Goal: Information Seeking & Learning: Learn about a topic

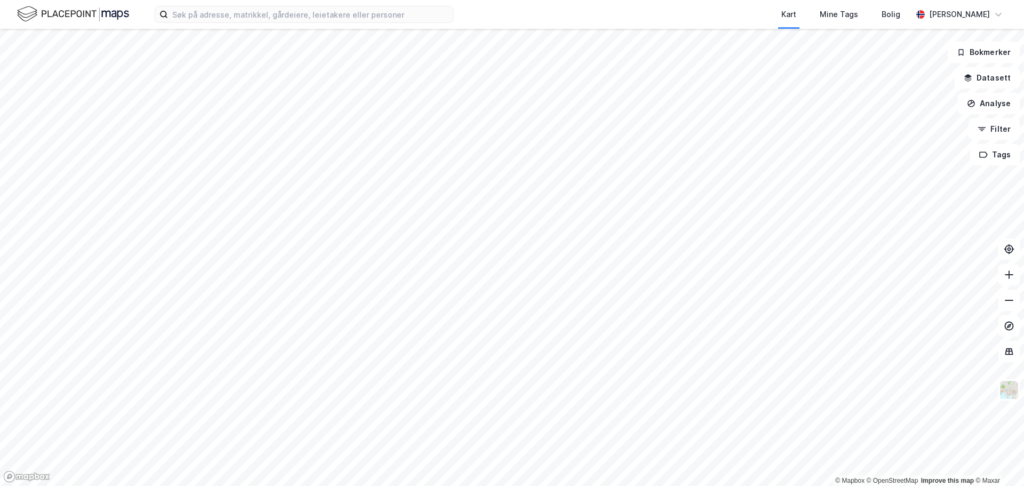
click at [326, 28] on div "Kart Mine Tags Bolig [PERSON_NAME]" at bounding box center [512, 14] width 1024 height 29
click at [327, 19] on input at bounding box center [310, 14] width 285 height 16
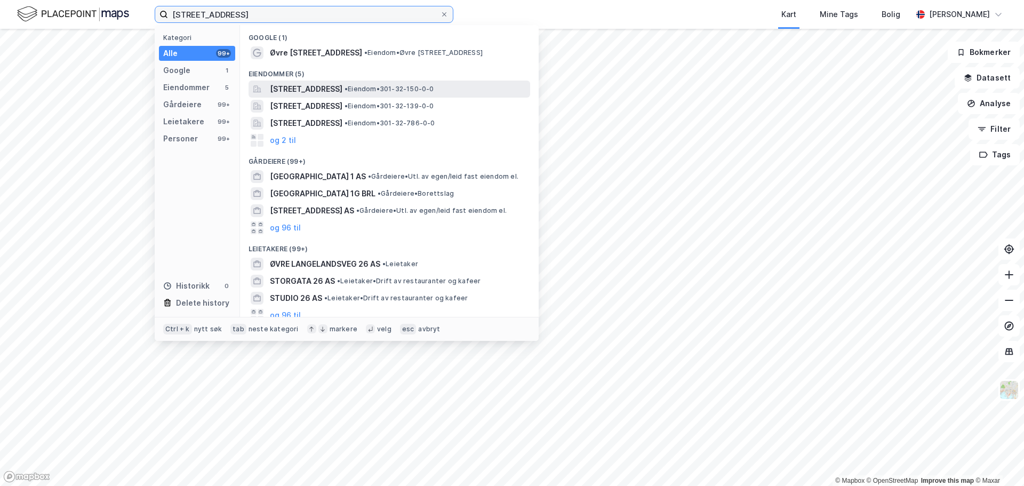
type input "[STREET_ADDRESS]"
click at [309, 93] on span "[STREET_ADDRESS]" at bounding box center [306, 89] width 72 height 13
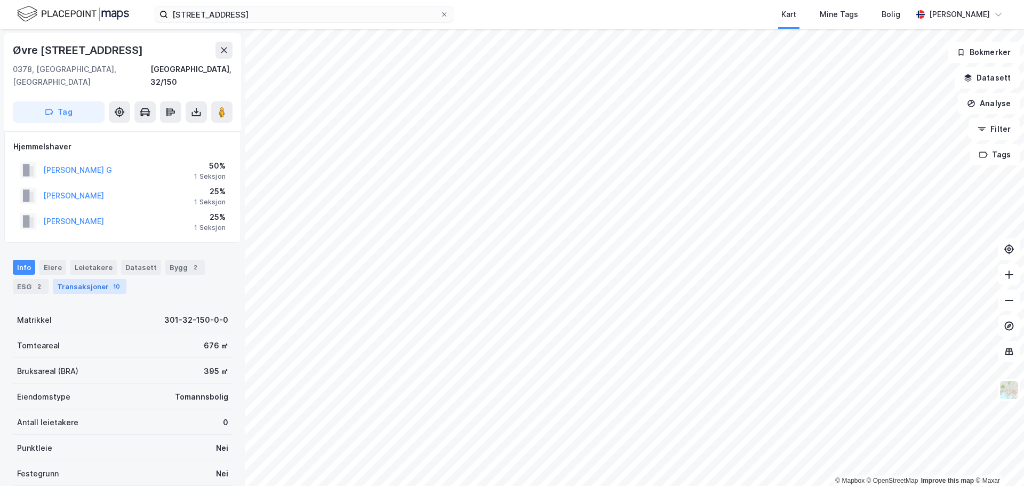
click at [99, 279] on div "Transaksjoner 10" at bounding box center [90, 286] width 74 height 15
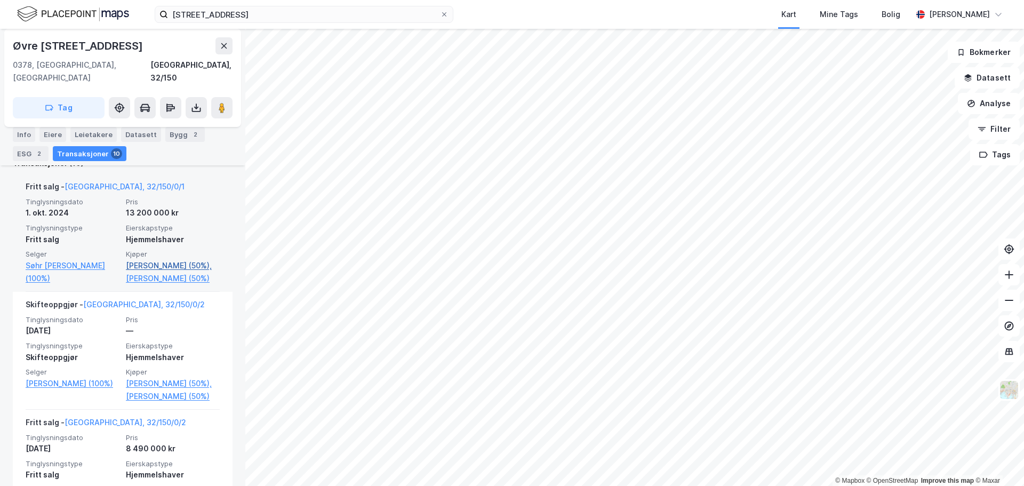
scroll to position [373, 0]
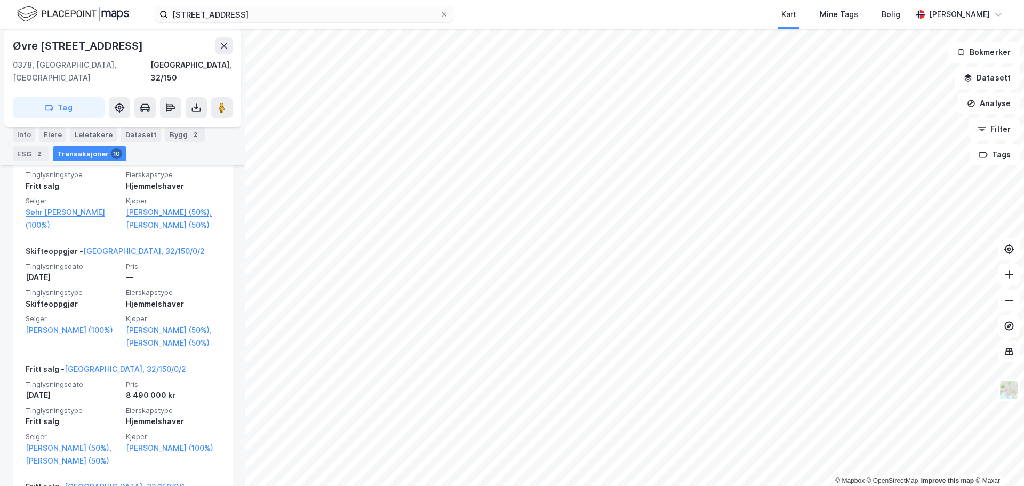
click at [382, 0] on html "øvre smestadvei 26 Kart Mine Tags Bolig [PERSON_NAME] © Mapbox © OpenStreetMap …" at bounding box center [512, 243] width 1024 height 486
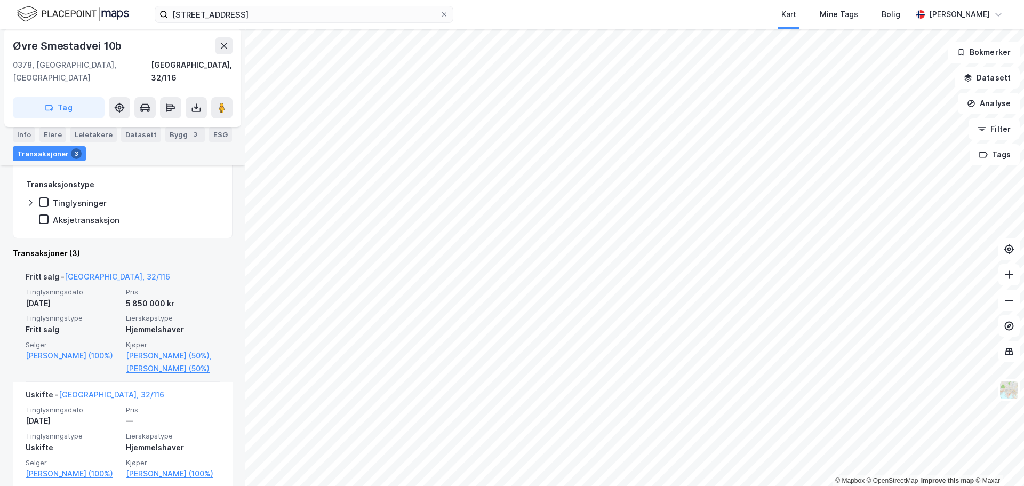
scroll to position [213, 0]
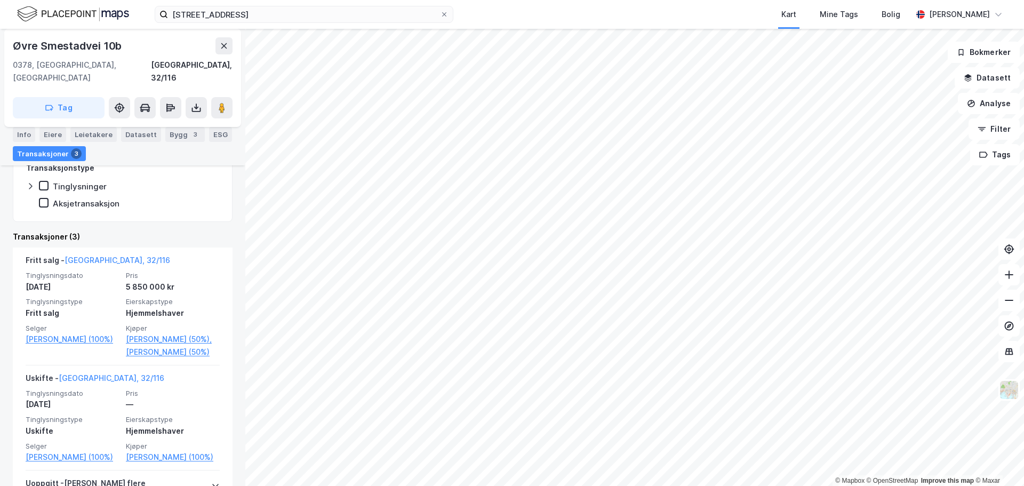
click at [726, 485] on html "øvre smestadvei 26 Kart Mine Tags Bolig [PERSON_NAME] © Mapbox © OpenStreetMap …" at bounding box center [512, 243] width 1024 height 486
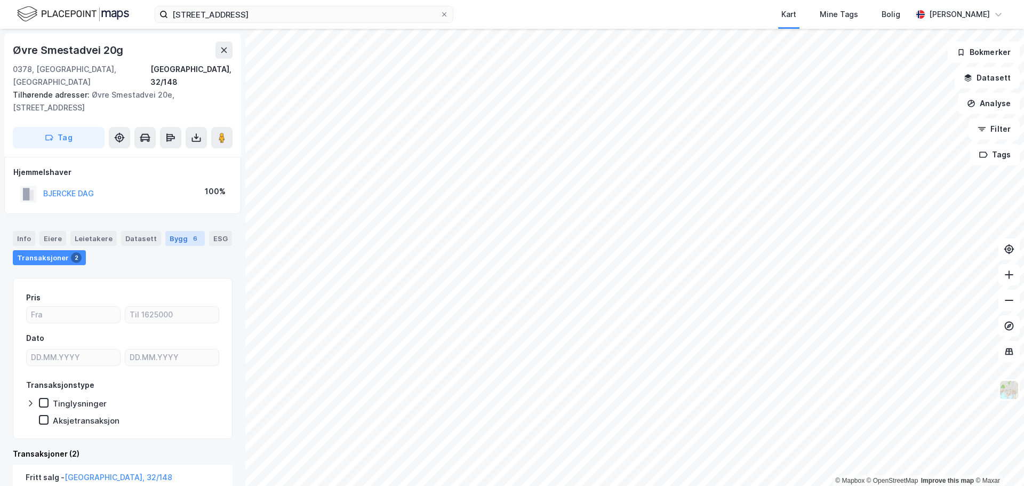
click at [174, 231] on div "Bygg 6" at bounding box center [184, 238] width 39 height 15
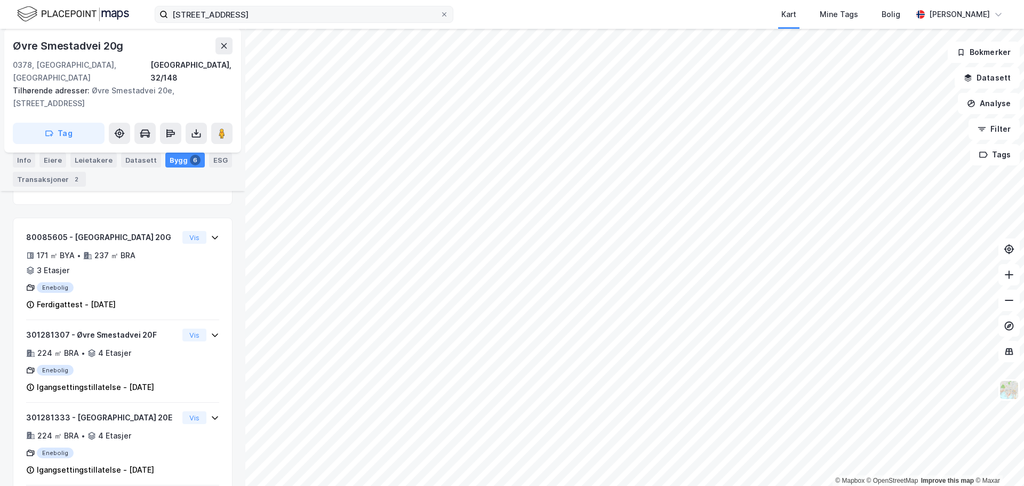
scroll to position [184, 0]
